Goal: Task Accomplishment & Management: Manage account settings

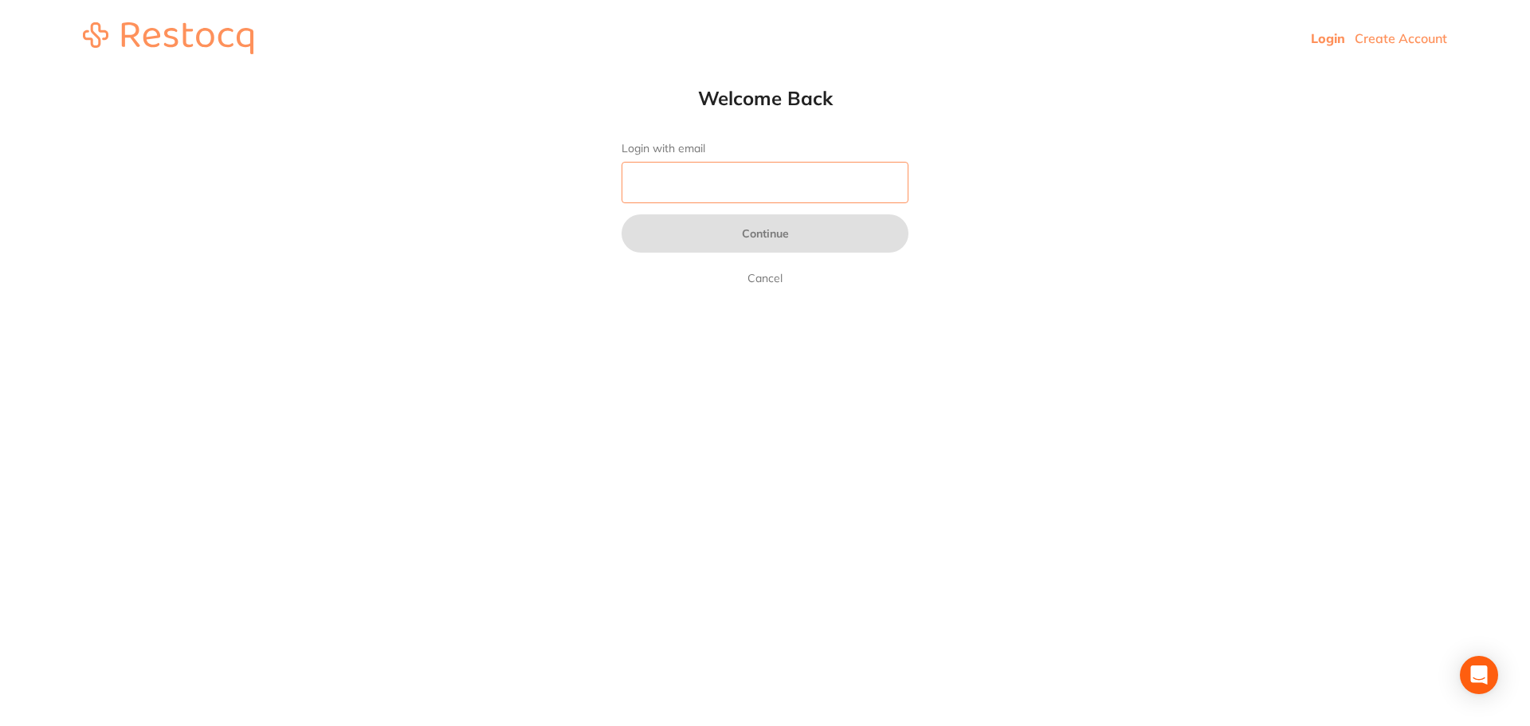
click at [733, 183] on input "Login with email" at bounding box center [765, 182] width 287 height 41
type input "[EMAIL_ADDRESS][DOMAIN_NAME]"
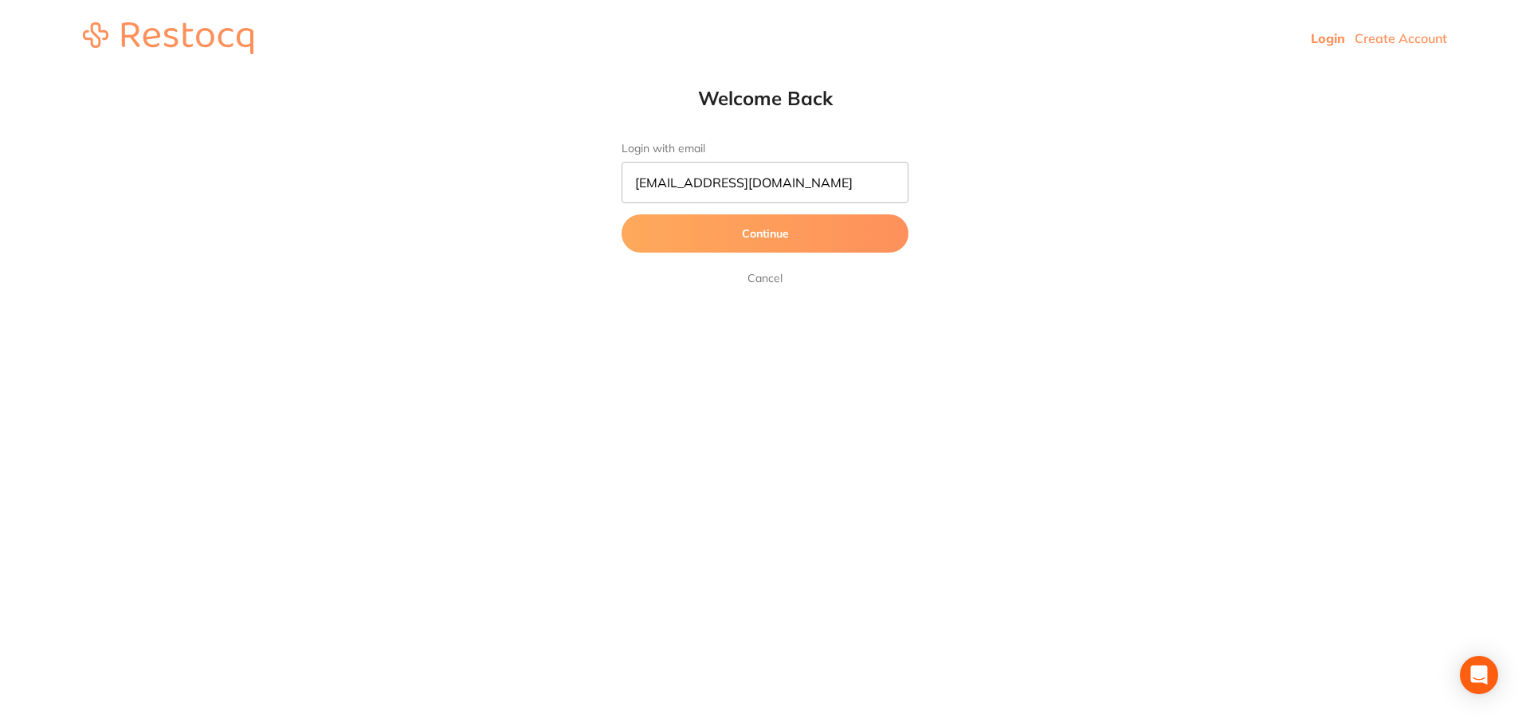
click at [749, 230] on button "Continue" at bounding box center [765, 233] width 287 height 38
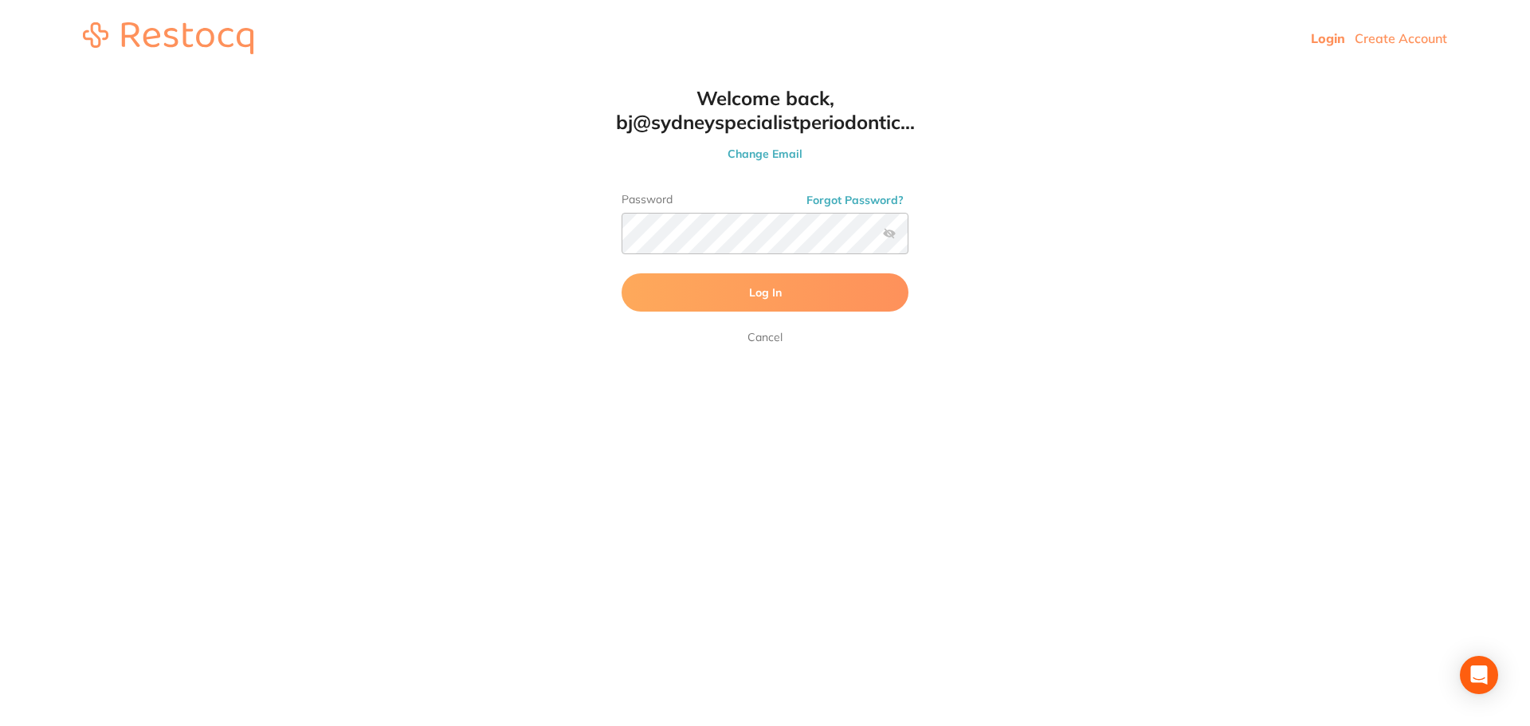
click at [892, 238] on label at bounding box center [889, 233] width 13 height 13
click at [909, 238] on input "checkbox" at bounding box center [909, 238] width 0 height 0
click at [752, 287] on span "Log In" at bounding box center [765, 292] width 33 height 14
